Goal: Browse casually

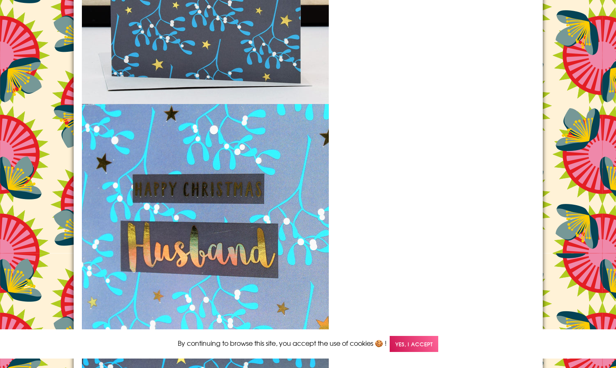
scroll to position [1105, 0]
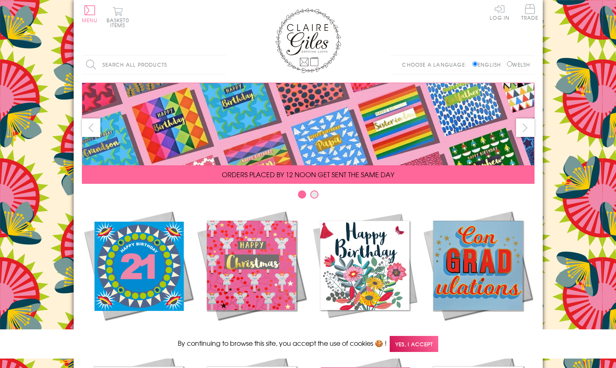
scroll to position [342, 0]
